Goal: Task Accomplishment & Management: Manage account settings

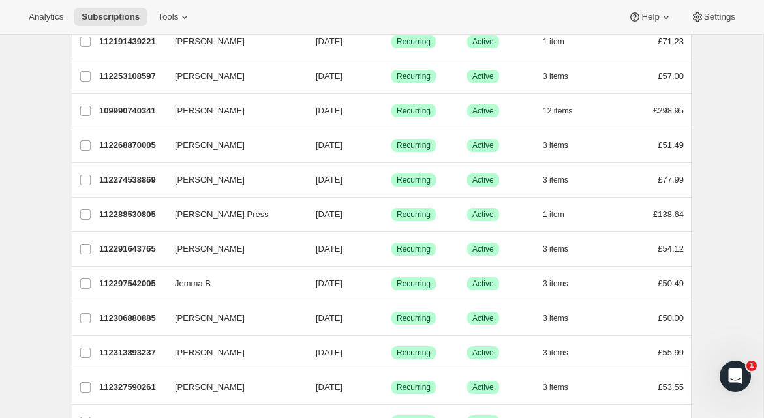
scroll to position [264, 0]
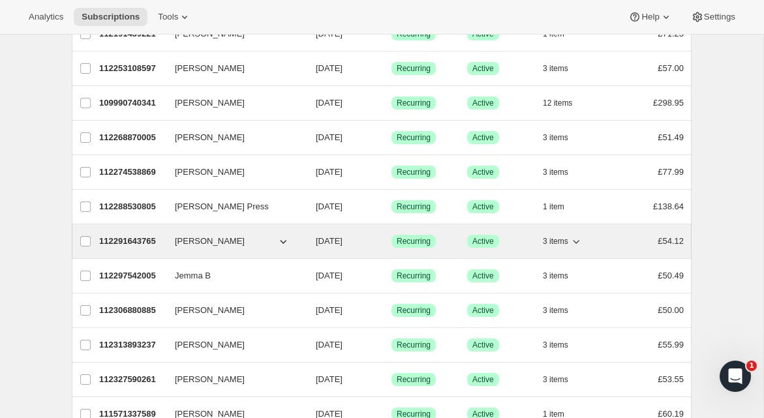
click at [151, 242] on p "112291643765" at bounding box center [131, 241] width 65 height 13
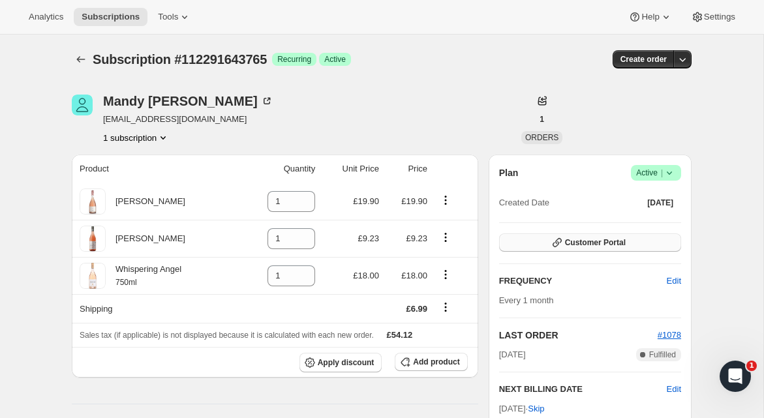
click at [561, 245] on icon "button" at bounding box center [557, 242] width 13 height 13
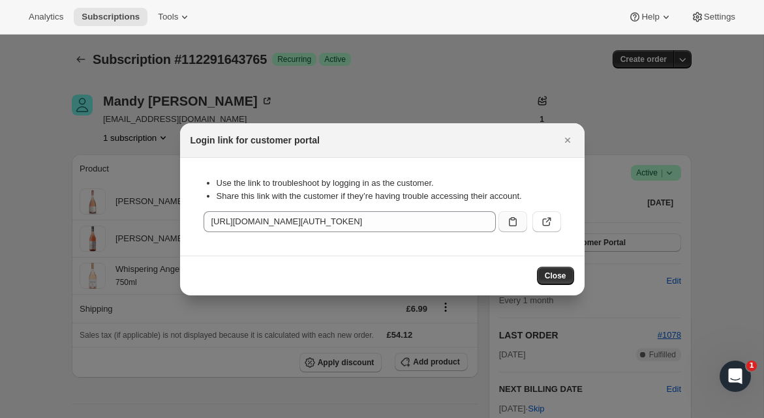
click at [514, 226] on icon ":rc4:" at bounding box center [512, 221] width 13 height 13
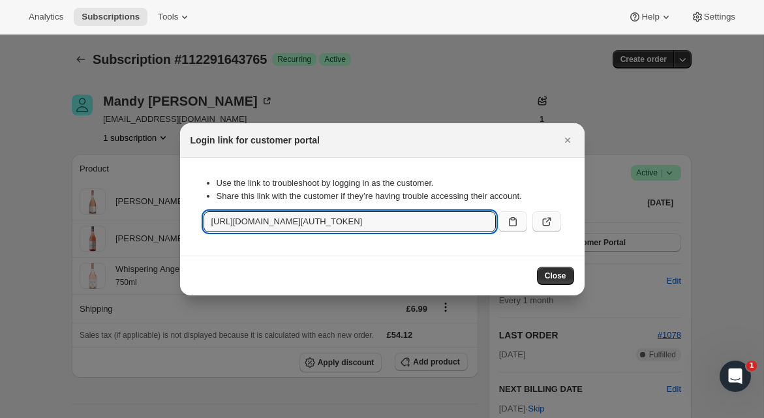
click at [547, 221] on icon ":rc4:" at bounding box center [546, 221] width 13 height 13
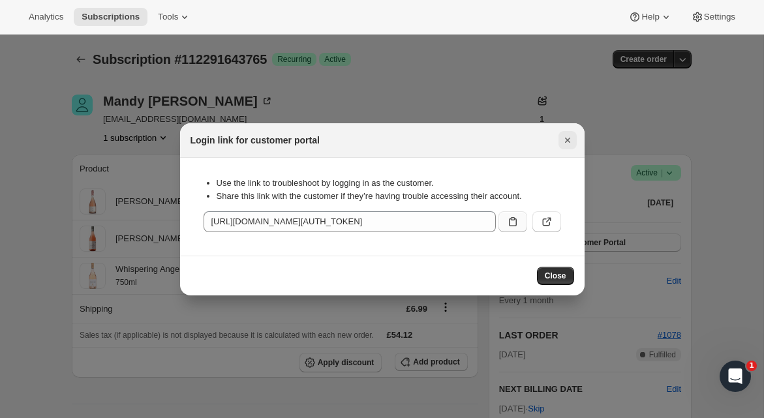
click at [574, 144] on button "Close" at bounding box center [568, 140] width 18 height 18
